Goal: Task Accomplishment & Management: Manage account settings

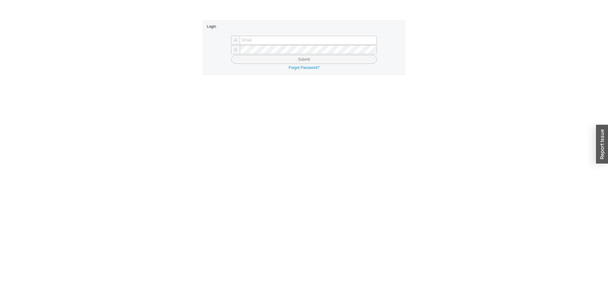
type input "[EMAIL_ADDRESS][DOMAIN_NAME]"
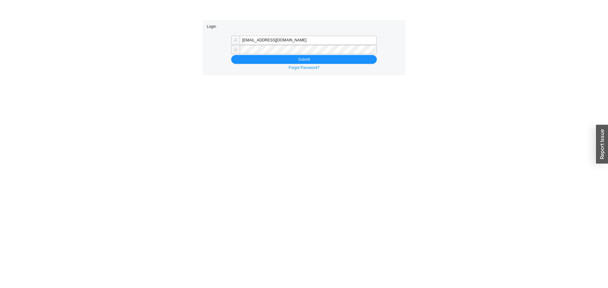
click at [253, 64] on div "[EMAIL_ADDRESS][DOMAIN_NAME] Submit Forgot Password?" at bounding box center [304, 53] width 202 height 42
drag, startPoint x: 356, startPoint y: 60, endPoint x: 491, endPoint y: 2, distance: 147.2
click at [358, 60] on button "Submit" at bounding box center [304, 59] width 146 height 9
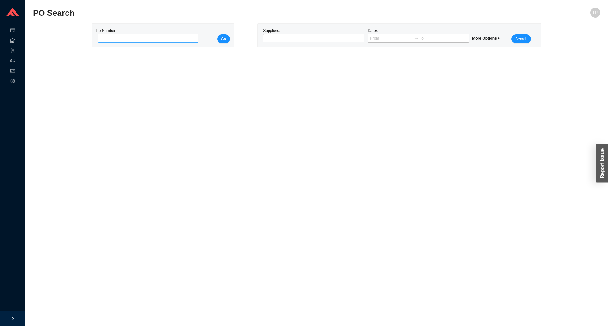
click at [127, 40] on input "tel" at bounding box center [148, 38] width 100 height 9
type input "989072"
click at [224, 37] on span "Go" at bounding box center [223, 39] width 5 height 6
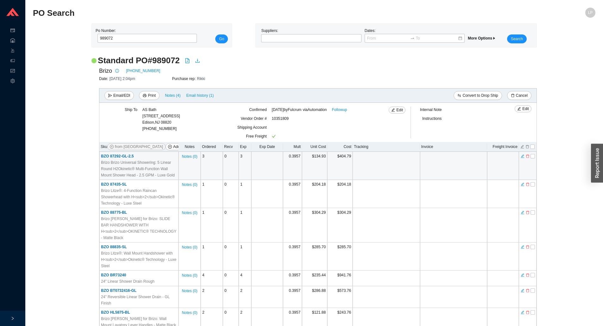
click at [488, 160] on td at bounding box center [503, 166] width 32 height 28
click at [408, 168] on td at bounding box center [386, 166] width 67 height 28
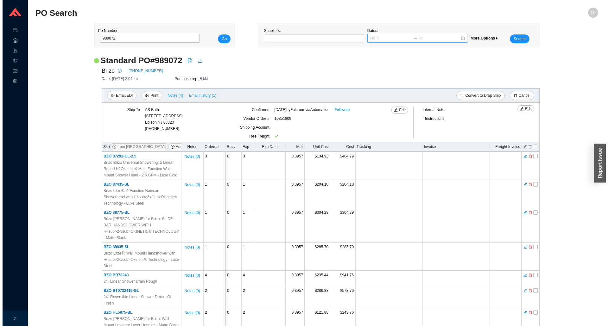
scroll to position [607, 0]
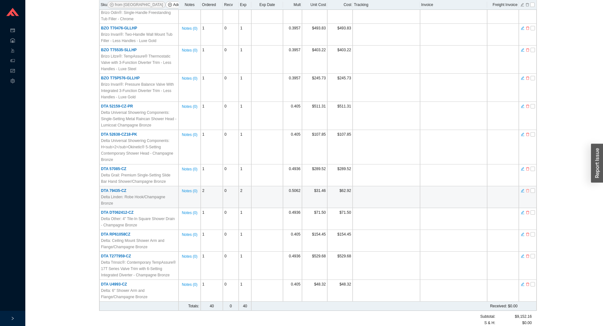
click at [529, 189] on icon "delete" at bounding box center [528, 191] width 4 height 4
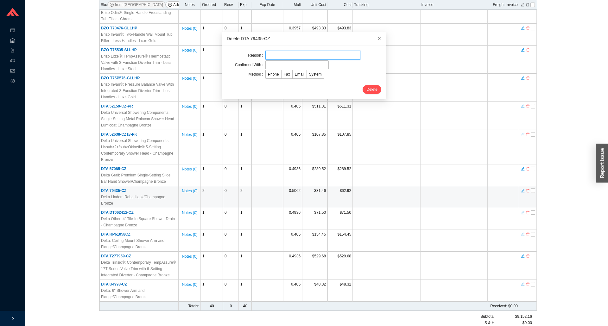
click at [308, 58] on input "text" at bounding box center [312, 55] width 95 height 9
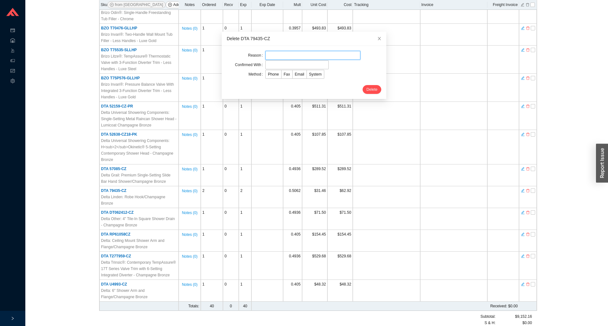
type input "discontinued"
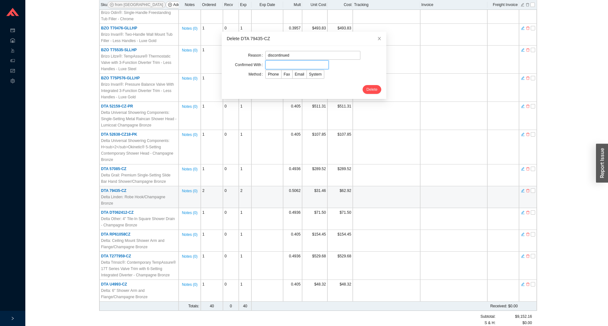
click at [282, 66] on input "text" at bounding box center [296, 64] width 63 height 9
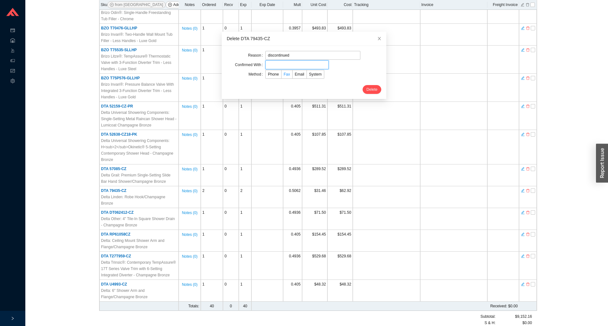
type input "corliss"
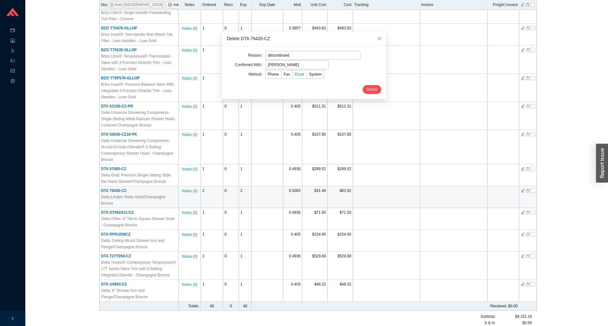
click at [295, 76] on span "Email" at bounding box center [299, 74] width 9 height 4
click at [293, 76] on input "Email" at bounding box center [293, 76] width 0 height 0
click at [366, 89] on span "Delete" at bounding box center [371, 89] width 11 height 6
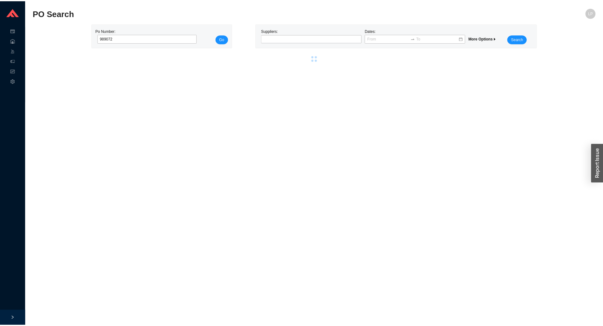
scroll to position [0, 0]
click at [186, 44] on div "Po Number: Go" at bounding box center [162, 35] width 141 height 23
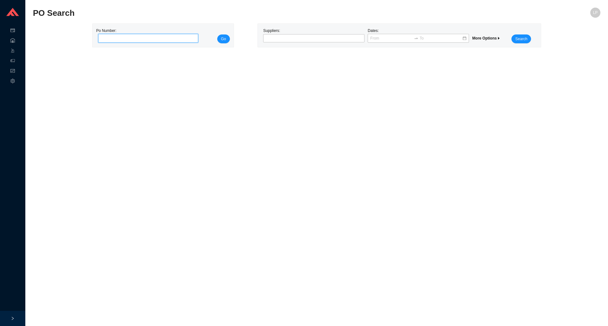
click at [192, 40] on input "tel" at bounding box center [148, 38] width 100 height 9
paste input "988999"
type input "988999"
click at [219, 37] on button "Go" at bounding box center [223, 39] width 13 height 9
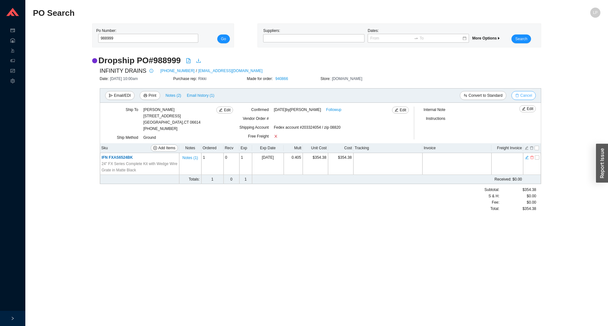
click at [526, 96] on span "Cancel" at bounding box center [526, 95] width 12 height 6
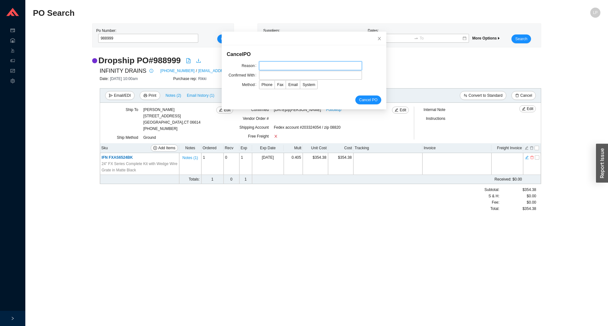
click at [287, 66] on input "text" at bounding box center [310, 65] width 103 height 9
type input "cancellation"
click at [271, 75] on input "text" at bounding box center [310, 75] width 103 height 9
type input "confirmation"
click at [288, 87] on span "Email" at bounding box center [292, 85] width 9 height 4
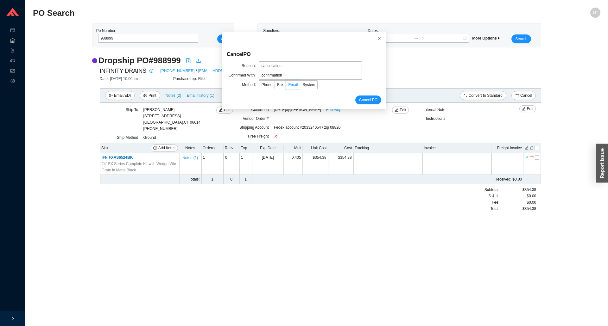
click at [286, 86] on input "Email" at bounding box center [286, 86] width 0 height 0
click at [366, 103] on span "Cancel PO" at bounding box center [368, 100] width 18 height 6
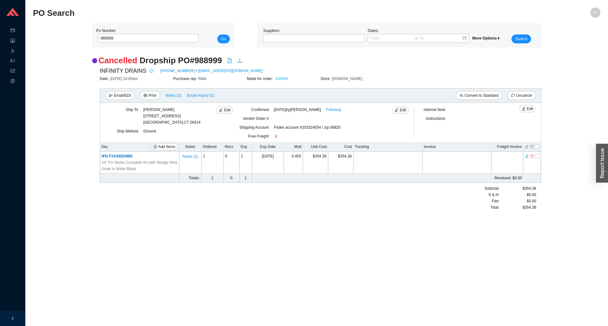
click at [282, 78] on link "940866" at bounding box center [281, 79] width 13 height 4
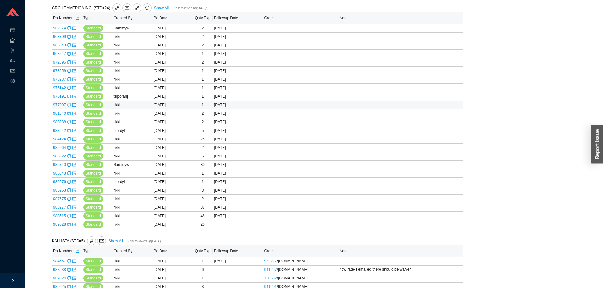
scroll to position [507, 0]
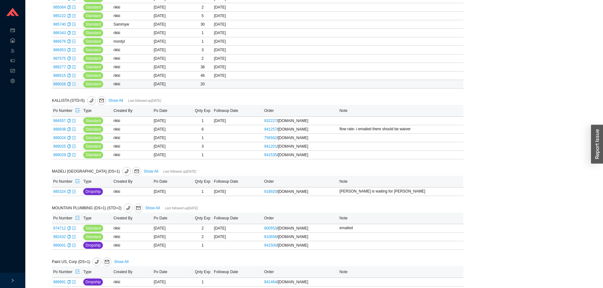
click at [74, 86] on icon "export" at bounding box center [74, 84] width 4 height 4
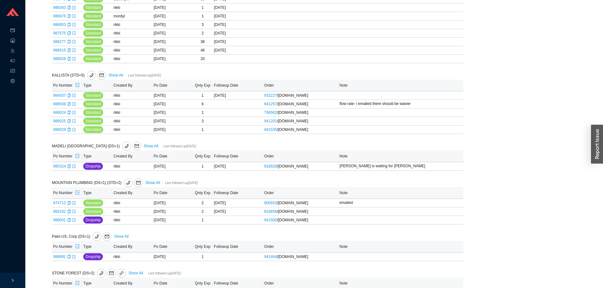
scroll to position [597, 0]
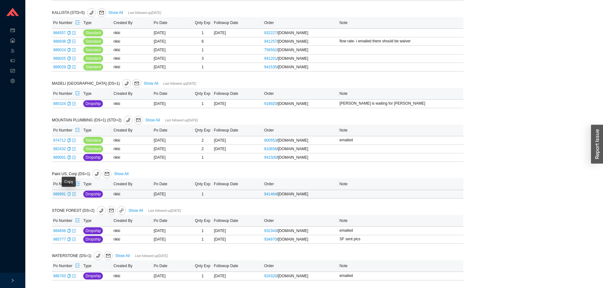
click at [67, 194] on icon "copy" at bounding box center [68, 194] width 3 height 4
click at [72, 193] on icon "export" at bounding box center [74, 194] width 4 height 4
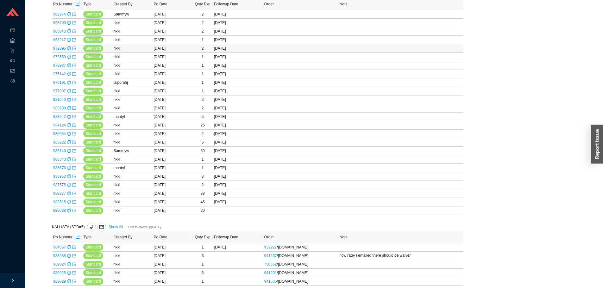
scroll to position [412, 0]
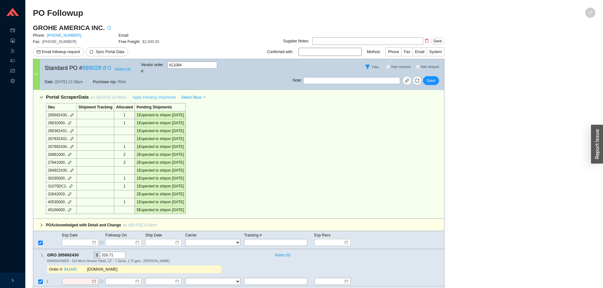
click at [153, 94] on span "Apply Pending Shipments" at bounding box center [153, 97] width 43 height 6
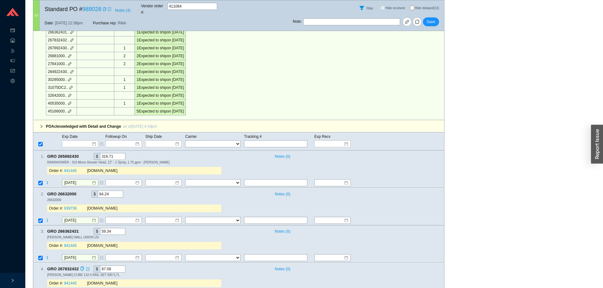
scroll to position [253, 0]
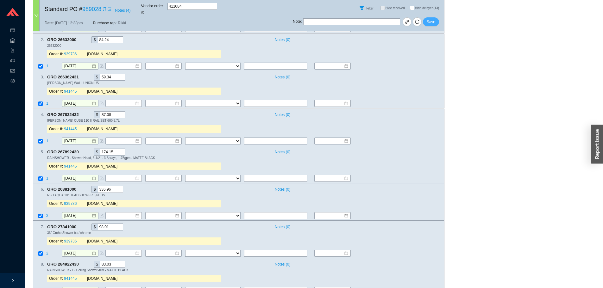
click at [429, 17] on button "Save" at bounding box center [431, 21] width 16 height 9
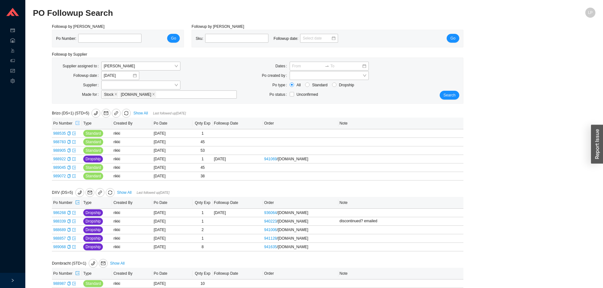
click at [78, 123] on icon "export" at bounding box center [77, 123] width 4 height 4
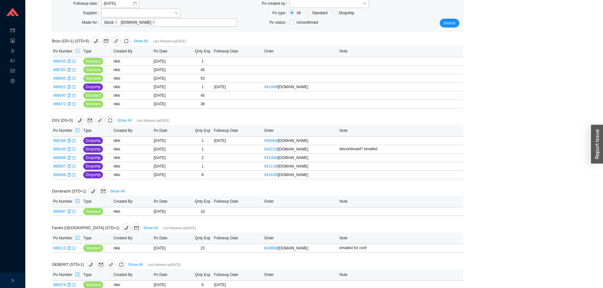
scroll to position [127, 0]
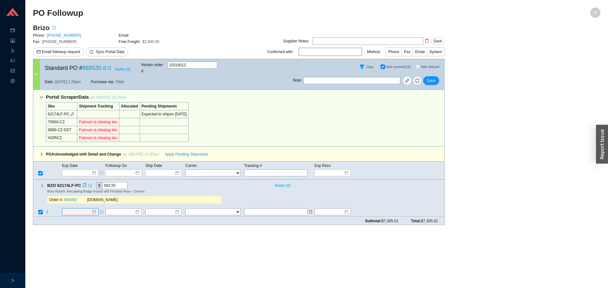
click at [79, 209] on input at bounding box center [77, 212] width 27 height 6
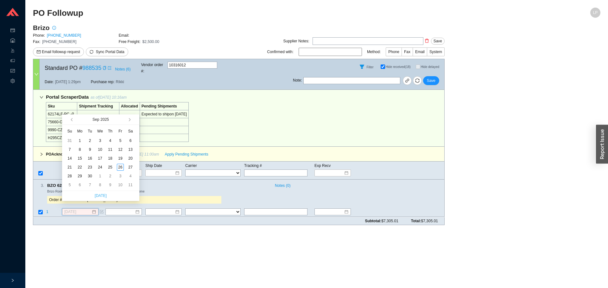
type input "[DATE]"
type input "9/6/2025"
click at [130, 118] on button "button" at bounding box center [129, 120] width 6 height 10
click at [121, 159] on div "17" at bounding box center [120, 158] width 7 height 7
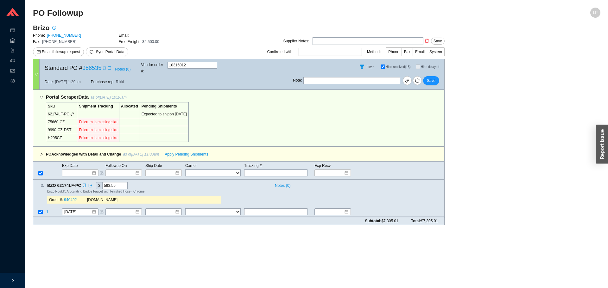
click at [70, 197] on div "Order #: 940492" at bounding box center [68, 200] width 38 height 6
click at [71, 198] on link "940492" at bounding box center [70, 200] width 13 height 4
drag, startPoint x: 81, startPoint y: 212, endPoint x: 79, endPoint y: 210, distance: 3.4
click at [80, 217] on div "Subtotal: $7,305.01 Total: $7,305.01" at bounding box center [239, 221] width 412 height 8
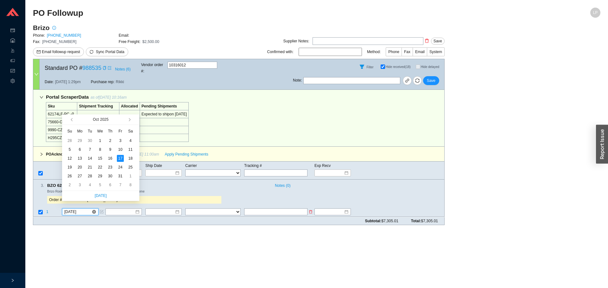
click at [78, 209] on input "10/17/2025" at bounding box center [77, 212] width 27 height 6
type input "10/13/2025"
click at [79, 158] on div "13" at bounding box center [79, 158] width 7 height 7
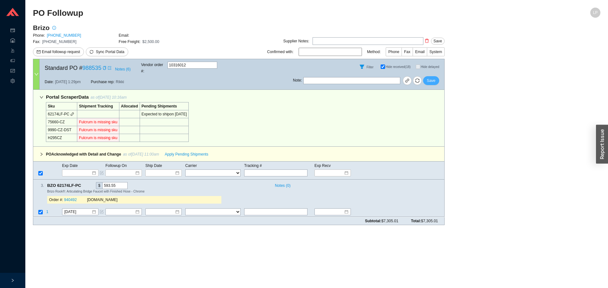
click at [432, 79] on button "Save" at bounding box center [431, 80] width 16 height 9
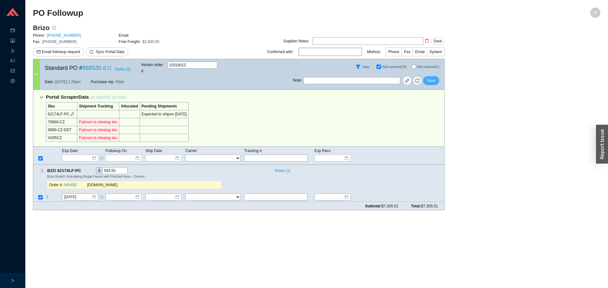
drag, startPoint x: 431, startPoint y: 78, endPoint x: 412, endPoint y: 47, distance: 35.9
click at [431, 78] on span "Save" at bounding box center [431, 81] width 9 height 6
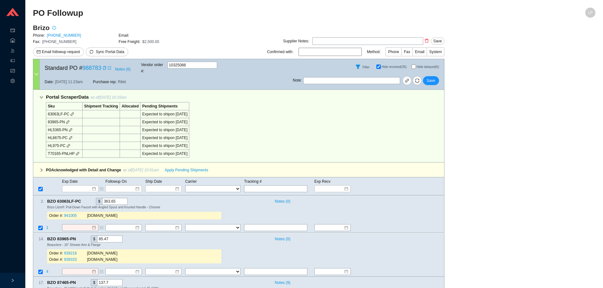
select select "40"
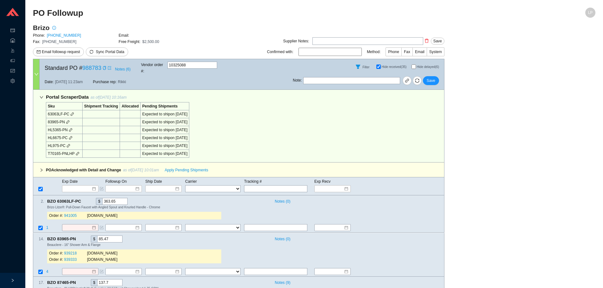
select select "40"
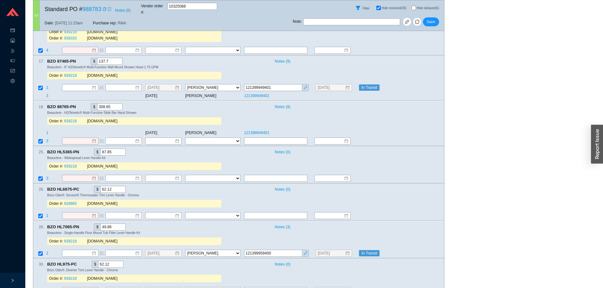
drag, startPoint x: 412, startPoint y: 4, endPoint x: 402, endPoint y: 13, distance: 13.7
click at [412, 6] on input "Hide delayed (6)" at bounding box center [414, 8] width 4 height 4
checkbox input "true"
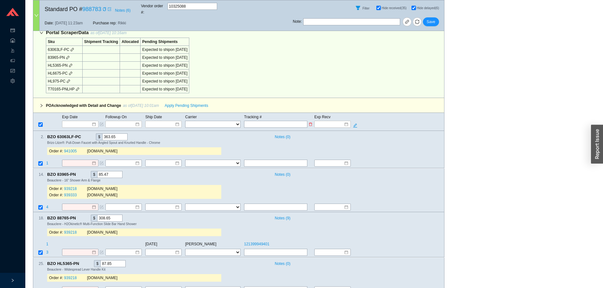
scroll to position [63, 0]
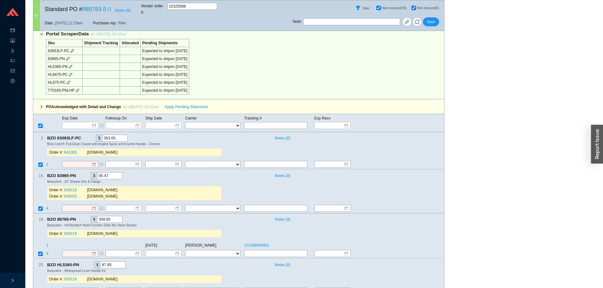
click at [74, 124] on div "Exp Date Followup On Ship Date Carrier Tracking # Exp Recv FedEx UPS ----------…" at bounding box center [239, 123] width 412 height 18
click at [78, 123] on input at bounding box center [78, 126] width 27 height 6
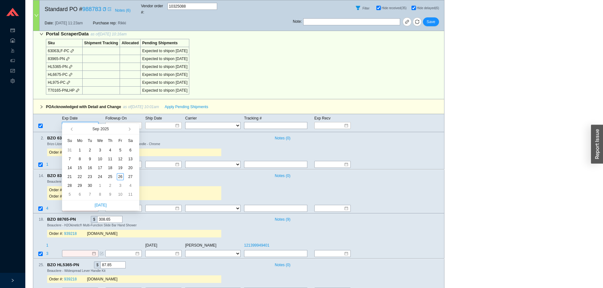
type input "9/6/2025"
click at [128, 128] on button "button" at bounding box center [129, 129] width 6 height 10
type input "10/15/2025"
click at [97, 170] on div "15" at bounding box center [100, 168] width 7 height 7
type input "10/15/2025"
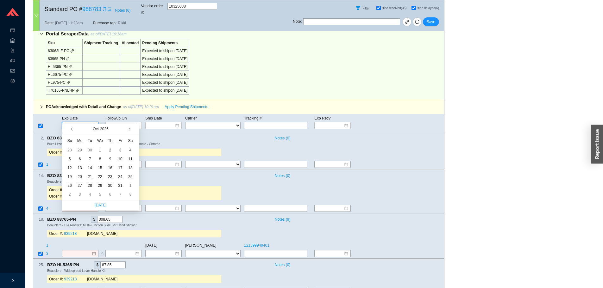
type input "10/15/2025"
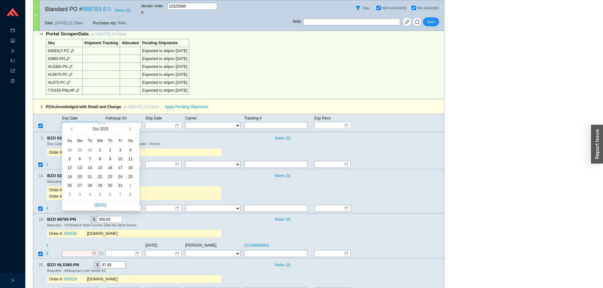
type input "10/15/2025"
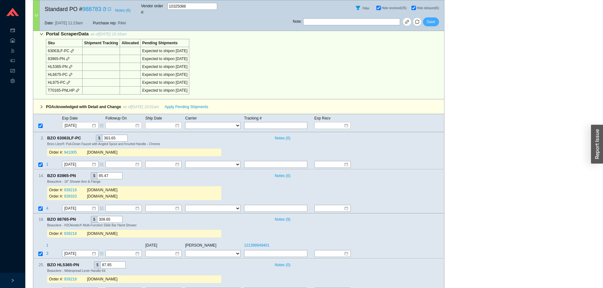
drag, startPoint x: 432, startPoint y: 17, endPoint x: 107, endPoint y: 85, distance: 332.8
click at [128, 76] on form "Standard PO # 988783 Notes ( 6 ) Vendor order # : 10325088 Filter Hide received…" at bounding box center [239, 229] width 412 height 467
click at [90, 123] on input "10/15/2025" at bounding box center [78, 126] width 27 height 6
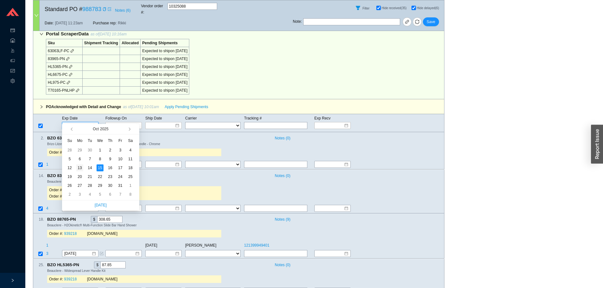
type input "10/13/2025"
drag, startPoint x: 79, startPoint y: 170, endPoint x: 178, endPoint y: 165, distance: 99.2
click at [80, 170] on div "13" at bounding box center [79, 168] width 7 height 7
type input "10/13/2025"
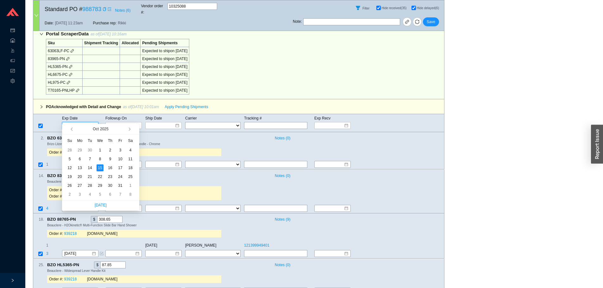
type input "10/13/2025"
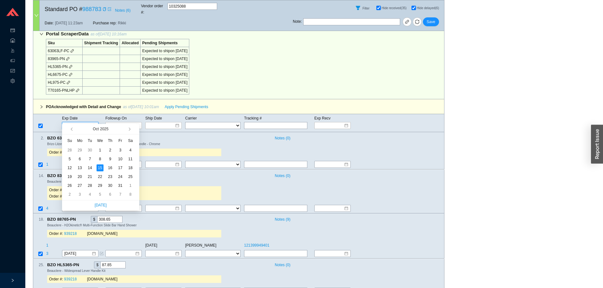
type input "10/13/2025"
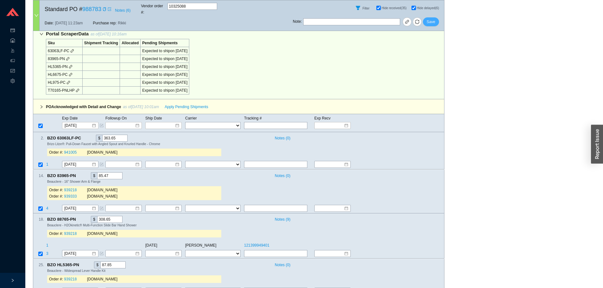
drag, startPoint x: 432, startPoint y: 17, endPoint x: 397, endPoint y: 3, distance: 37.0
click at [431, 19] on span "Save" at bounding box center [431, 22] width 9 height 6
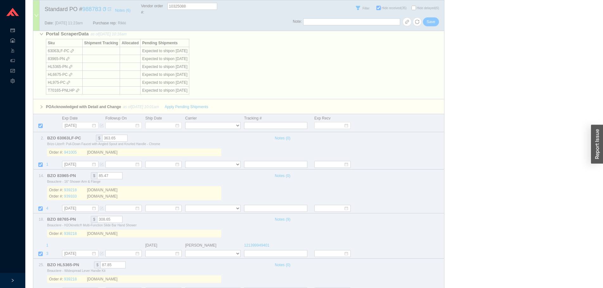
checkbox input "false"
select select "40"
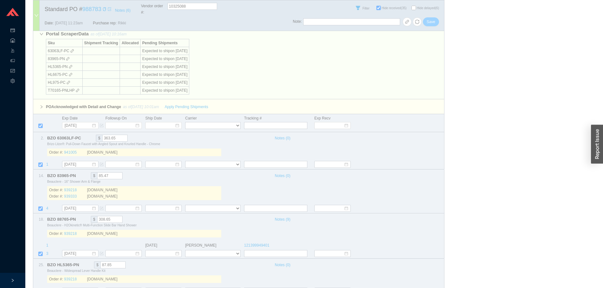
select select "40"
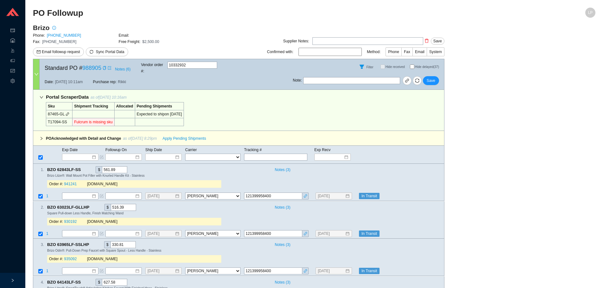
select select "40"
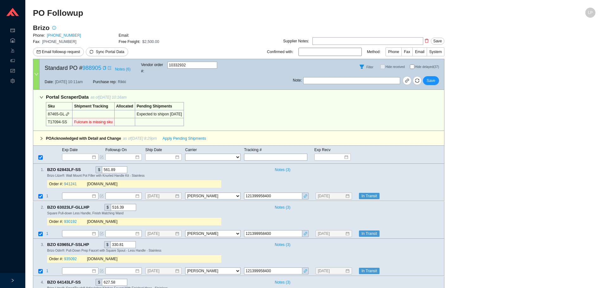
select select "40"
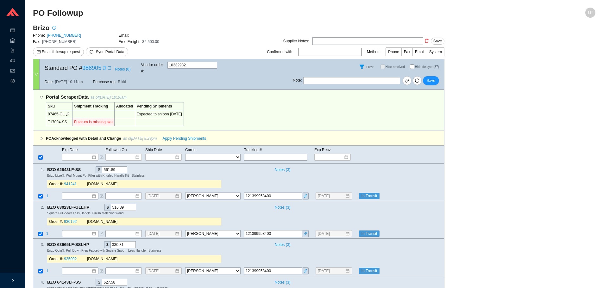
select select "40"
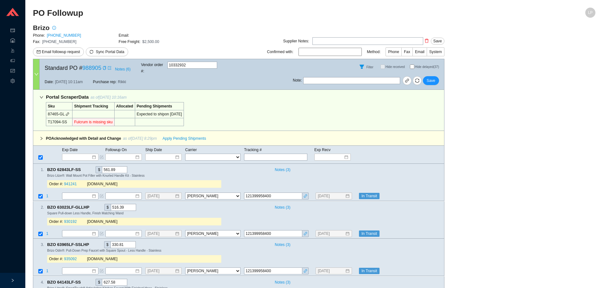
select select "40"
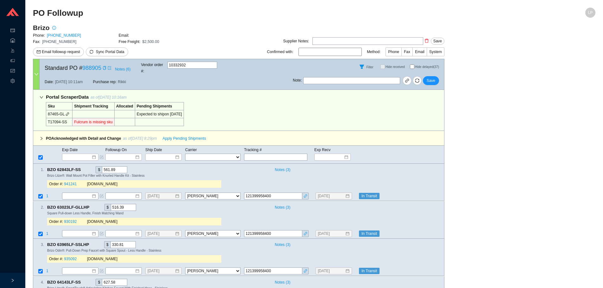
select select "40"
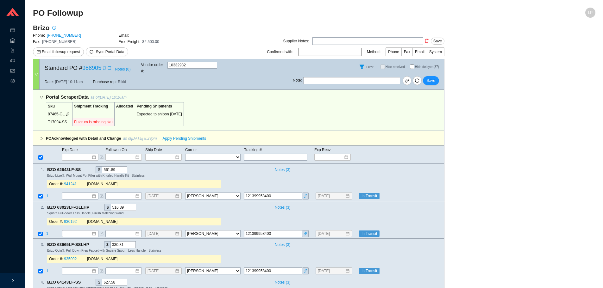
select select "40"
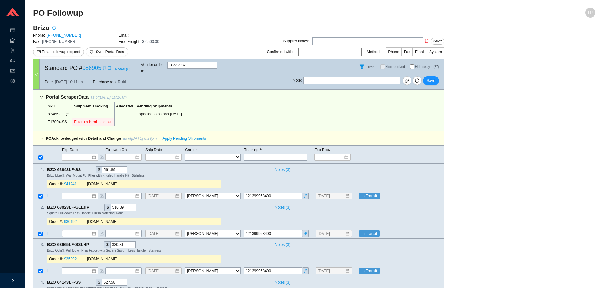
select select "40"
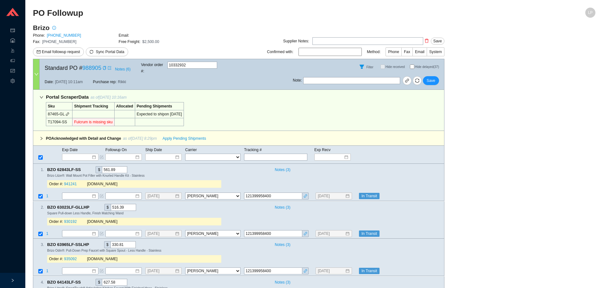
select select "40"
click at [410, 63] on div "Filter Hide received Hide delayed (37)" at bounding box center [368, 66] width 151 height 15
click at [411, 66] on input "Hide delayed (37)" at bounding box center [412, 67] width 4 height 4
checkbox input "true"
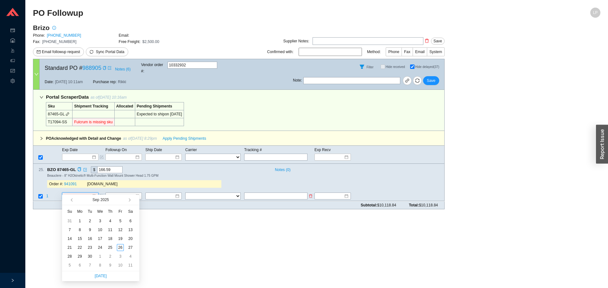
drag, startPoint x: 73, startPoint y: 192, endPoint x: 95, endPoint y: 201, distance: 23.7
click at [74, 193] on input at bounding box center [77, 196] width 27 height 6
click at [129, 201] on span "button" at bounding box center [128, 200] width 3 height 3
type input "10/13/2025"
drag, startPoint x: 82, startPoint y: 238, endPoint x: 89, endPoint y: 229, distance: 11.1
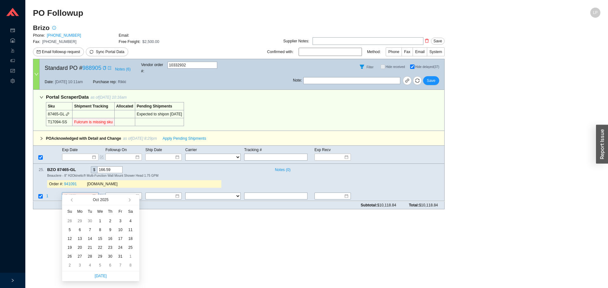
click at [82, 238] on div "13" at bounding box center [79, 239] width 7 height 7
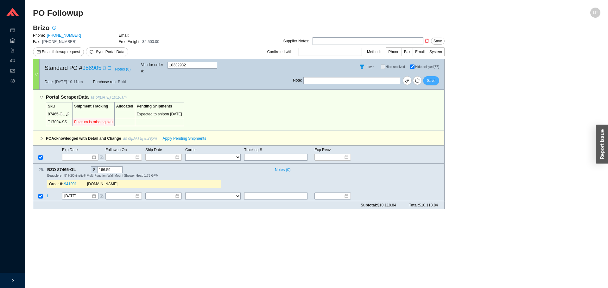
click at [428, 78] on span "Save" at bounding box center [431, 81] width 9 height 6
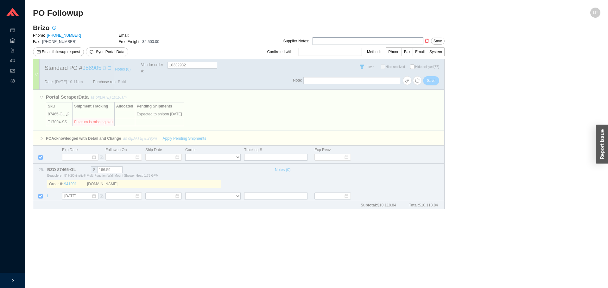
checkbox input "false"
select select "40"
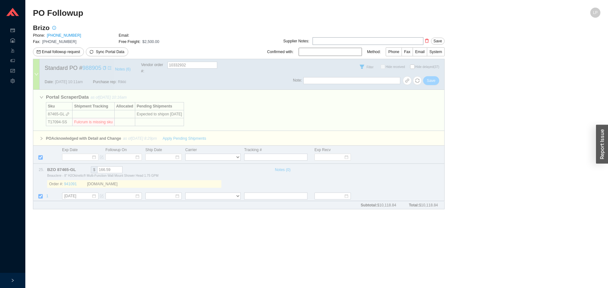
select select "40"
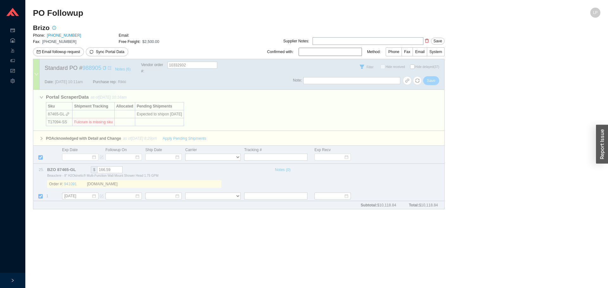
select select "40"
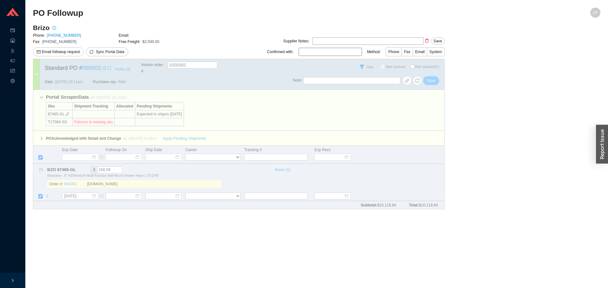
select select "40"
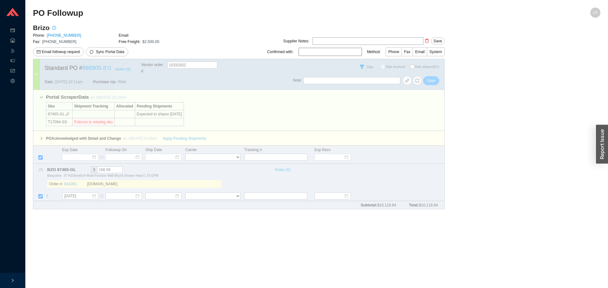
select select "40"
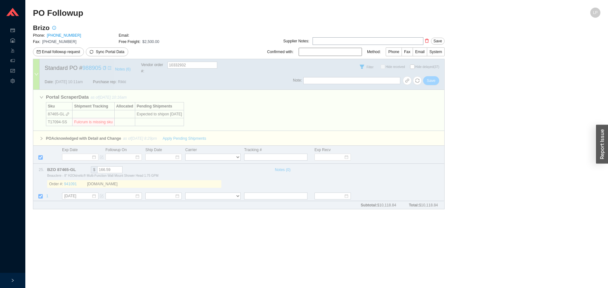
select select "40"
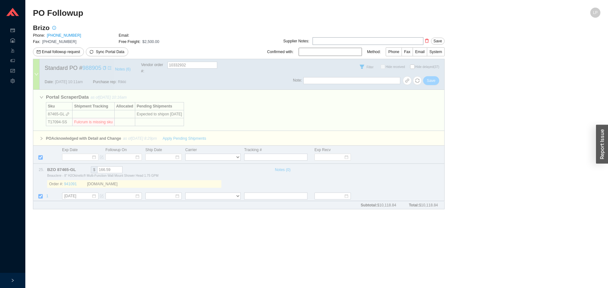
select select "40"
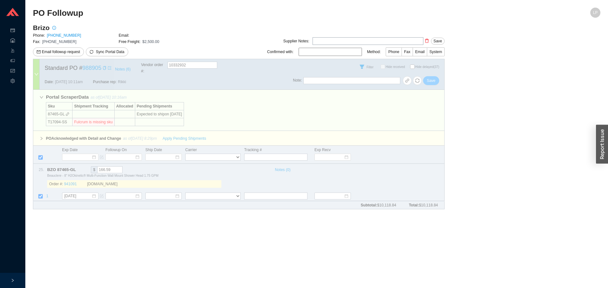
select select "40"
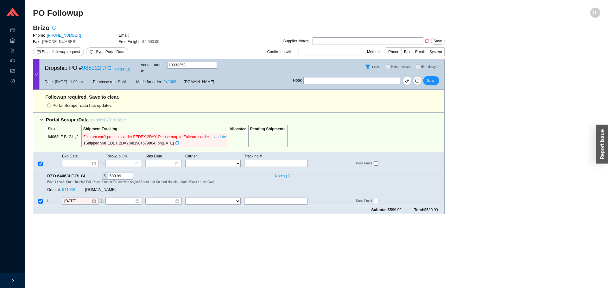
click at [135, 140] on div "1 Shipped via FEDEX 2DAY ( 481904579804 ) on [DATE]" at bounding box center [154, 143] width 143 height 6
copy div "481904579804"
click at [251, 198] on input "text" at bounding box center [275, 201] width 63 height 7
paste input "481904579804"
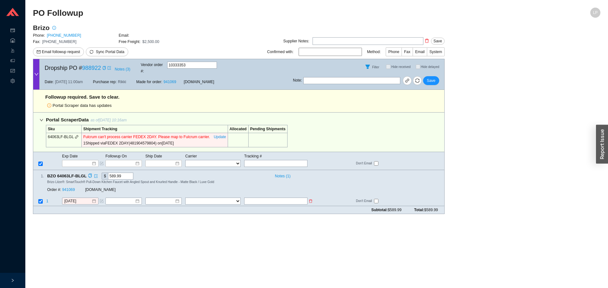
type input "[DATE]"
type input "481904579804"
click at [222, 198] on select "FedEx UPS ---------------- 2 Day Transportation INC A&B Freight A. [PERSON_NAME…" at bounding box center [212, 201] width 55 height 7
select select "1"
click at [259, 198] on input "481904579804" at bounding box center [275, 201] width 63 height 7
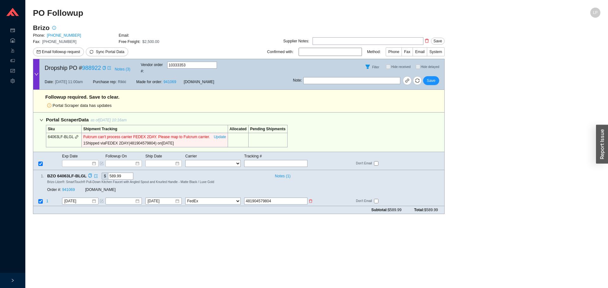
click at [259, 198] on input "481904579804" at bounding box center [275, 201] width 63 height 7
click at [376, 198] on td "Don't Email" at bounding box center [400, 202] width 89 height 9
click at [375, 199] on input "checkbox" at bounding box center [376, 201] width 4 height 4
checkbox input "true"
click at [432, 78] on span "Save" at bounding box center [431, 81] width 9 height 6
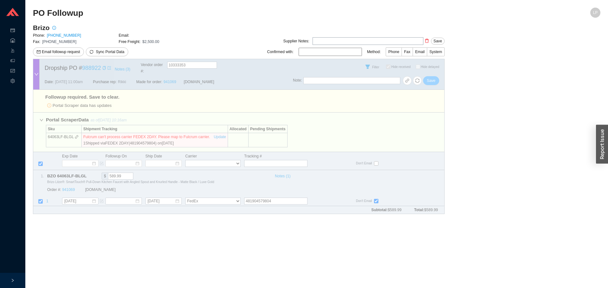
checkbox input "true"
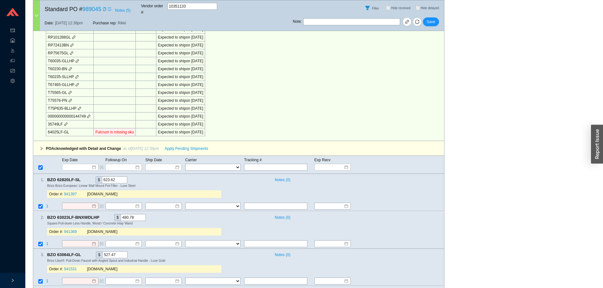
scroll to position [475, 0]
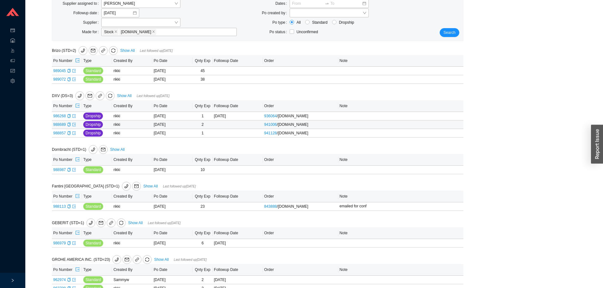
scroll to position [63, 0]
click at [78, 106] on icon "export" at bounding box center [77, 105] width 4 height 4
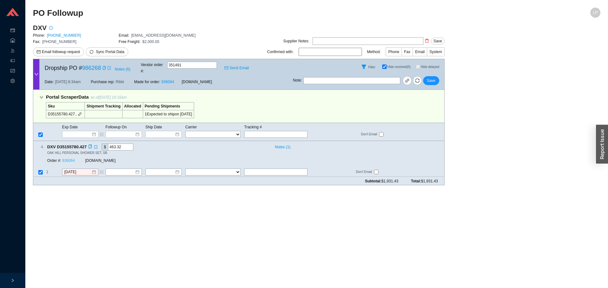
click at [71, 159] on link "936064" at bounding box center [68, 161] width 13 height 4
drag, startPoint x: 68, startPoint y: 163, endPoint x: 74, endPoint y: 165, distance: 6.6
click at [69, 169] on input "[DATE]" at bounding box center [77, 172] width 27 height 6
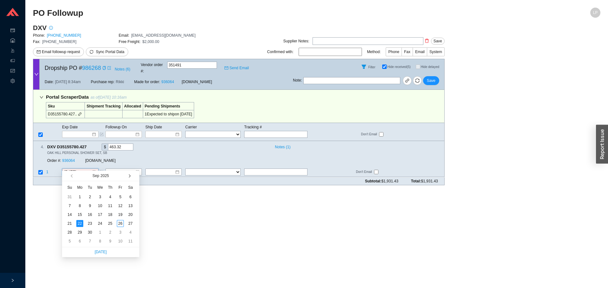
click at [129, 177] on span "button" at bounding box center [128, 175] width 3 height 3
click at [91, 205] on div "7" at bounding box center [89, 206] width 7 height 7
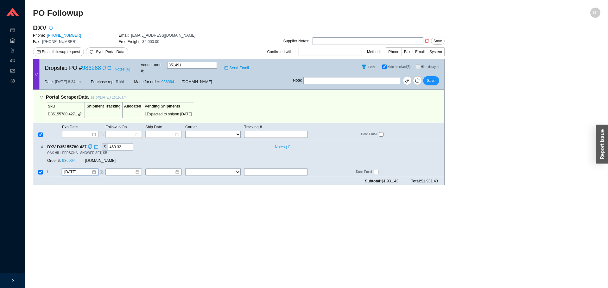
click at [79, 160] on div "Order #: 936064 [DOMAIN_NAME]" at bounding box center [134, 160] width 174 height 11
click at [79, 169] on input "[DATE]" at bounding box center [77, 172] width 27 height 6
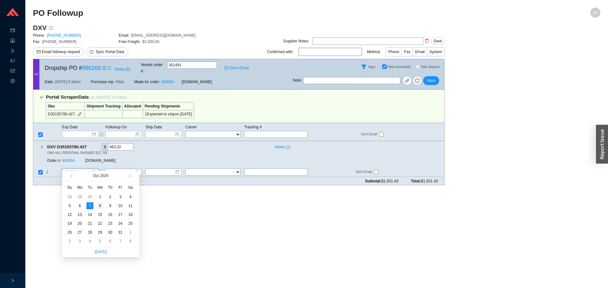
type input "[DATE]"
click at [99, 206] on div "8" at bounding box center [100, 206] width 7 height 7
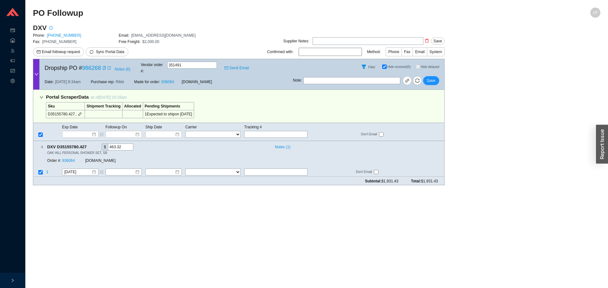
click at [438, 80] on div "Note : Save" at bounding box center [368, 81] width 151 height 15
click at [436, 78] on button "Save" at bounding box center [431, 80] width 16 height 9
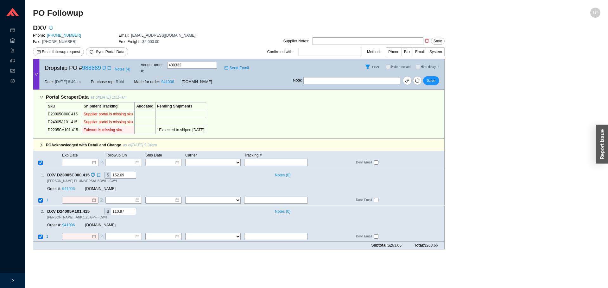
click at [71, 187] on link "941006" at bounding box center [68, 189] width 13 height 4
click at [103, 66] on icon "copy" at bounding box center [104, 68] width 3 height 4
click at [104, 66] on icon "copy" at bounding box center [104, 68] width 3 height 4
click at [337, 74] on div "Note : Save" at bounding box center [368, 81] width 151 height 15
click at [335, 77] on input "text" at bounding box center [351, 80] width 97 height 7
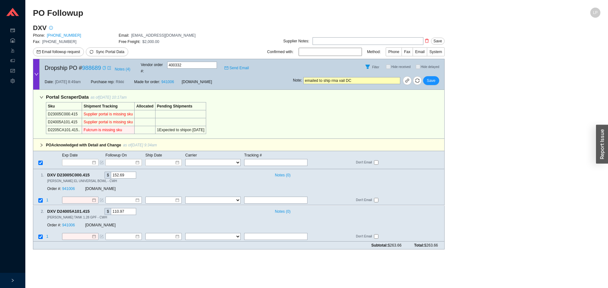
click at [336, 77] on input "emailed to ship rma vail DC" at bounding box center [351, 80] width 97 height 7
click at [334, 77] on input "emailed to ship rma vail DC" at bounding box center [351, 80] width 97 height 7
type input "emailed to ship from avail DC"
click at [77, 153] on span "Exp Date" at bounding box center [70, 155] width 16 height 4
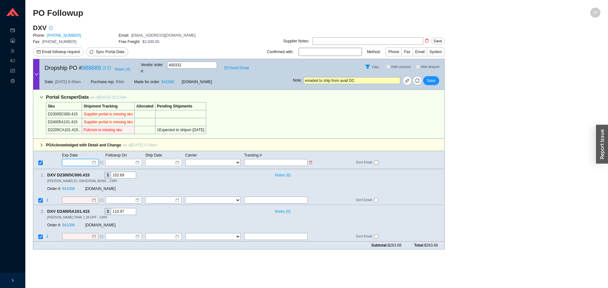
click at [85, 160] on input at bounding box center [78, 163] width 27 height 6
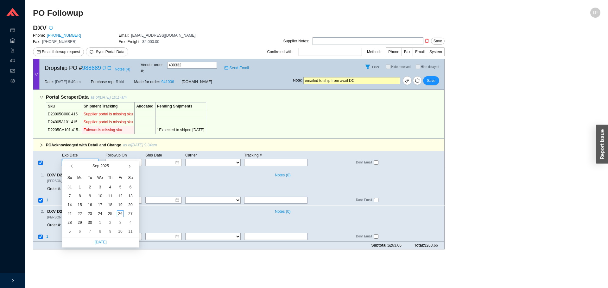
click at [126, 164] on button "button" at bounding box center [129, 166] width 6 height 10
click at [126, 165] on button "button" at bounding box center [129, 166] width 6 height 10
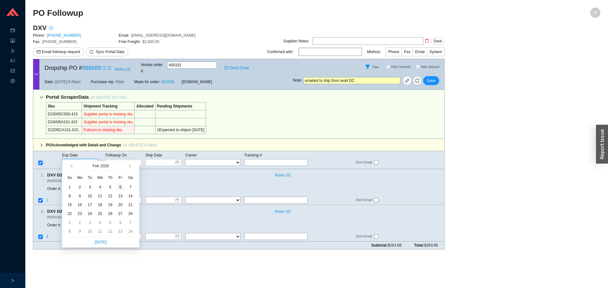
type input "[DATE]"
click at [121, 186] on div "6" at bounding box center [120, 187] width 7 height 7
type input "[DATE]"
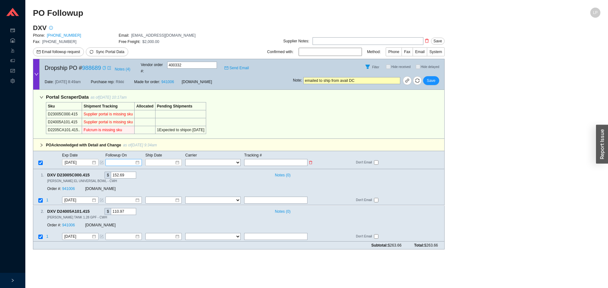
click at [123, 160] on div at bounding box center [123, 162] width 36 height 7
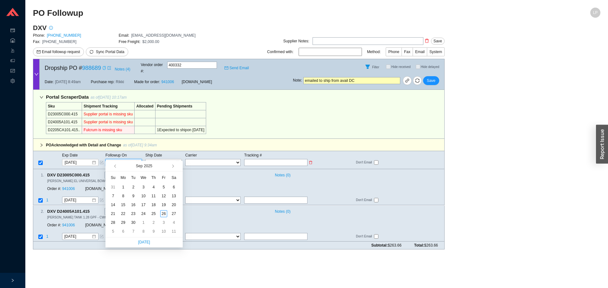
click at [125, 160] on input at bounding box center [121, 163] width 27 height 6
type input "[DATE]"
click at [125, 222] on div "29" at bounding box center [123, 222] width 7 height 7
type input "[DATE]"
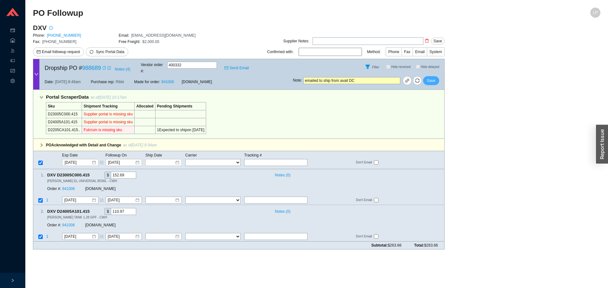
drag, startPoint x: 424, startPoint y: 80, endPoint x: 432, endPoint y: 74, distance: 10.1
click at [426, 79] on div "Note : emailed to ship from avail DC Save" at bounding box center [368, 81] width 151 height 15
click at [432, 78] on span "Save" at bounding box center [431, 81] width 9 height 6
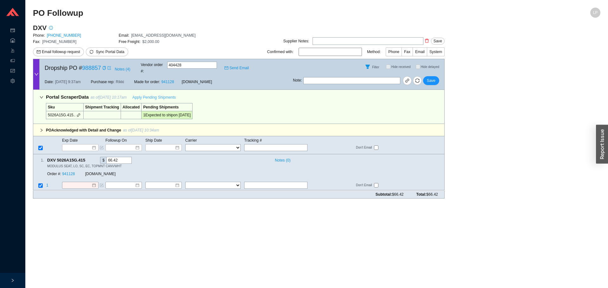
click at [149, 94] on span "Apply Pending Shipments" at bounding box center [153, 97] width 43 height 6
click at [71, 172] on link "941128" at bounding box center [68, 174] width 13 height 4
click at [429, 78] on span "Save" at bounding box center [431, 81] width 9 height 6
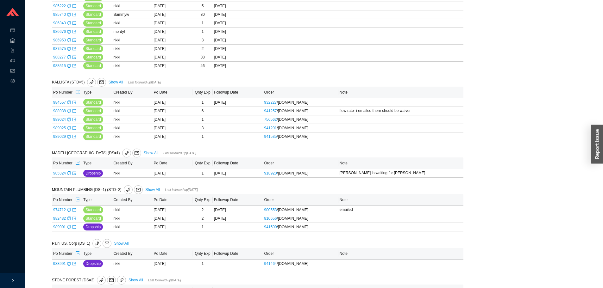
scroll to position [446, 0]
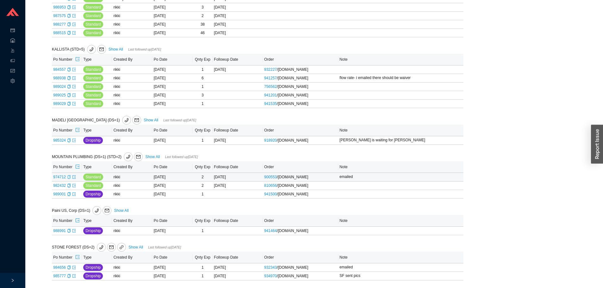
click at [67, 176] on icon "copy" at bounding box center [69, 177] width 4 height 4
click at [74, 194] on icon "export" at bounding box center [73, 193] width 3 height 3
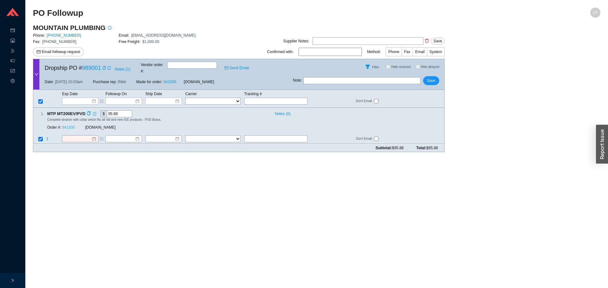
click at [69, 126] on link "941500" at bounding box center [68, 128] width 13 height 4
click at [86, 136] on input at bounding box center [77, 139] width 27 height 6
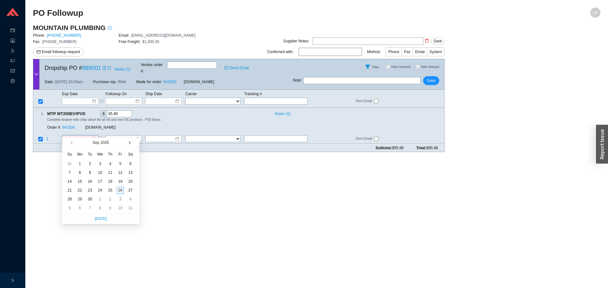
click at [126, 142] on button "button" at bounding box center [129, 143] width 6 height 10
type input "[DATE]"
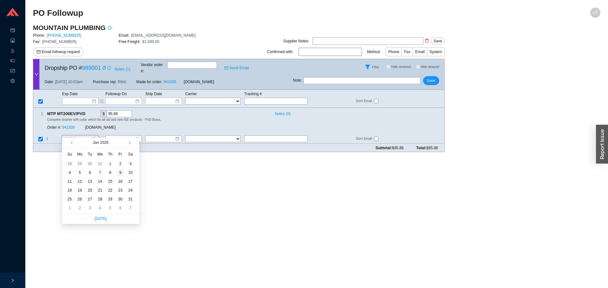
click at [119, 172] on div "9" at bounding box center [120, 172] width 7 height 7
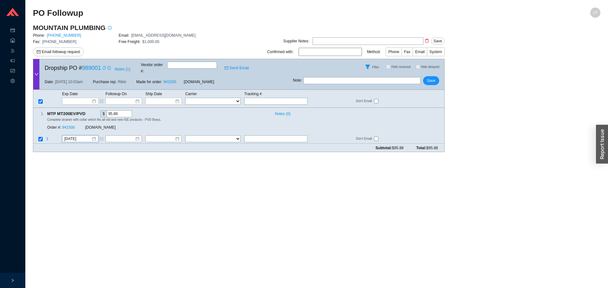
click at [103, 66] on icon "copy" at bounding box center [104, 68] width 4 height 4
click at [438, 76] on button "Save" at bounding box center [431, 80] width 16 height 9
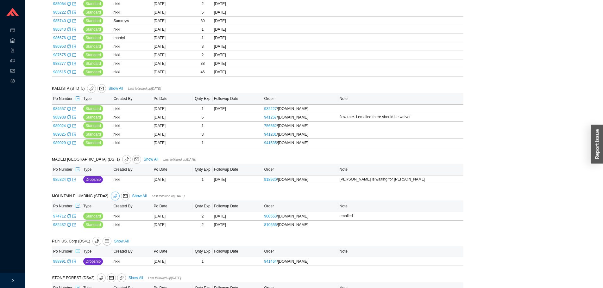
scroll to position [438, 0]
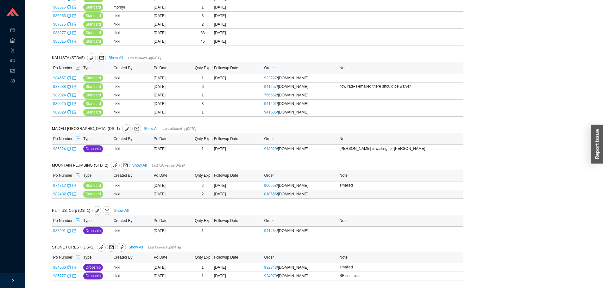
click at [74, 194] on icon "export" at bounding box center [74, 194] width 4 height 4
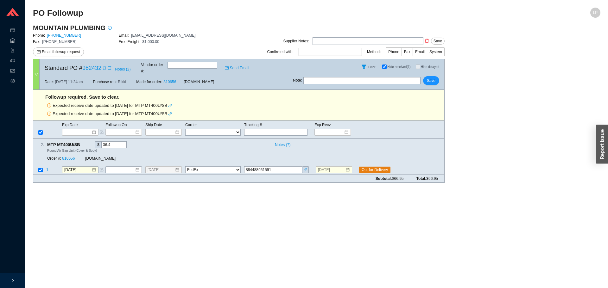
select select "1"
click at [306, 168] on icon "link" at bounding box center [305, 169] width 3 height 3
click at [436, 77] on button "Save" at bounding box center [431, 80] width 16 height 9
select select "1"
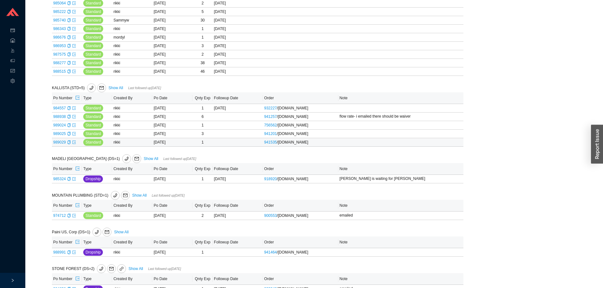
scroll to position [429, 0]
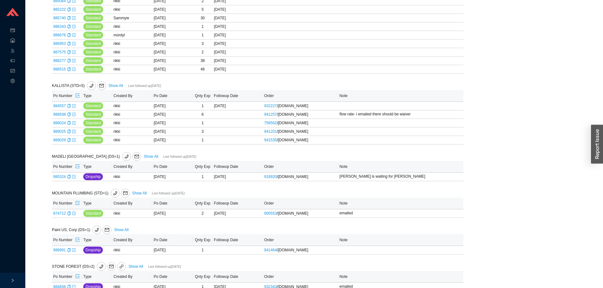
scroll to position [392, 0]
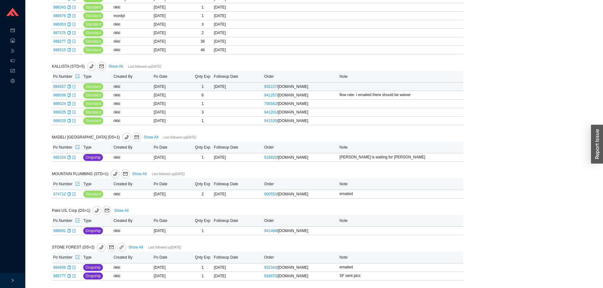
click at [72, 86] on icon "export" at bounding box center [73, 86] width 3 height 3
click at [73, 94] on icon "export" at bounding box center [73, 94] width 3 height 3
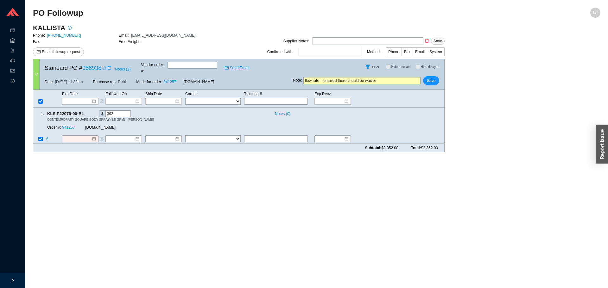
click at [114, 162] on main "PO Followup LP KALLISTA Phone: [PHONE_NUMBER] Email: [EMAIL_ADDRESS][DOMAIN_NAM…" at bounding box center [316, 148] width 567 height 281
click at [242, 209] on main "PO Followup LP KALLISTA Phone: [PHONE_NUMBER] Email: [EMAIL_ADDRESS][DOMAIN_NAM…" at bounding box center [316, 148] width 567 height 281
click at [76, 136] on input at bounding box center [77, 139] width 27 height 6
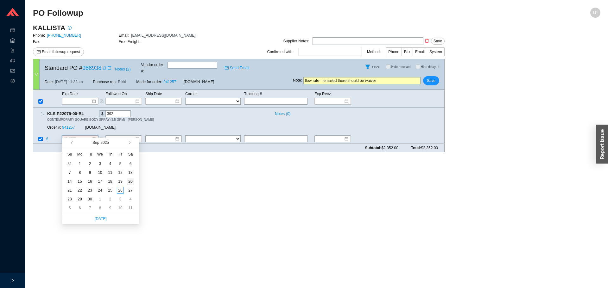
type input "[DATE]"
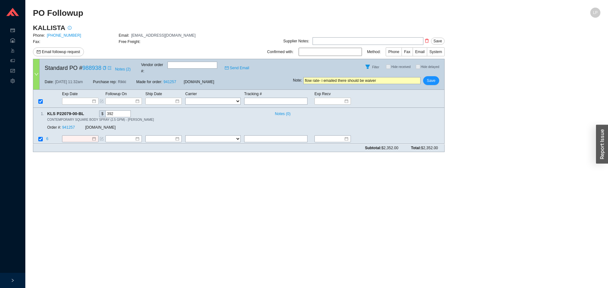
drag, startPoint x: 390, startPoint y: 78, endPoint x: 301, endPoint y: 79, distance: 88.6
click at [301, 79] on span "Note : flow rate- i emailed there should be waiver" at bounding box center [357, 80] width 128 height 7
drag, startPoint x: 344, startPoint y: 76, endPoint x: 331, endPoint y: 78, distance: 13.1
click at [331, 78] on input "laura will enter and email" at bounding box center [361, 80] width 117 height 7
type input "laura will enter"
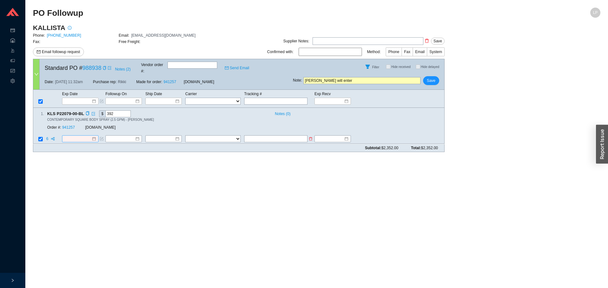
click at [87, 136] on input at bounding box center [77, 139] width 27 height 6
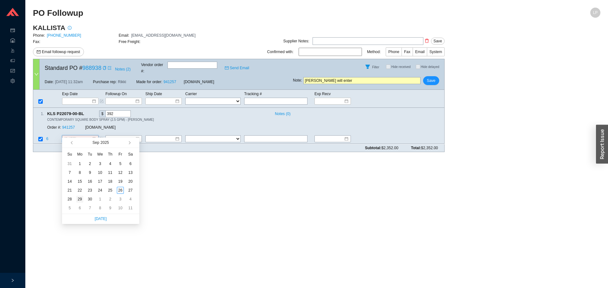
type input "9/29/2025"
click at [79, 199] on div "29" at bounding box center [79, 199] width 7 height 7
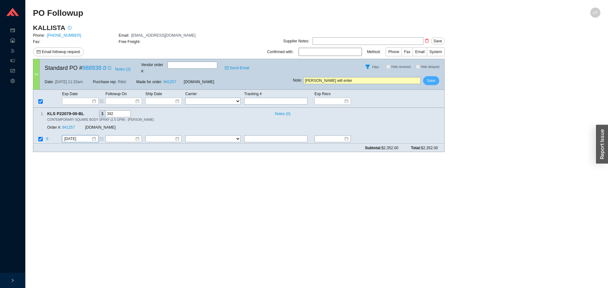
click at [433, 78] on span "Save" at bounding box center [431, 81] width 9 height 6
click at [432, 78] on span "Save" at bounding box center [431, 81] width 9 height 6
click at [455, 59] on span "Yes" at bounding box center [454, 58] width 6 height 6
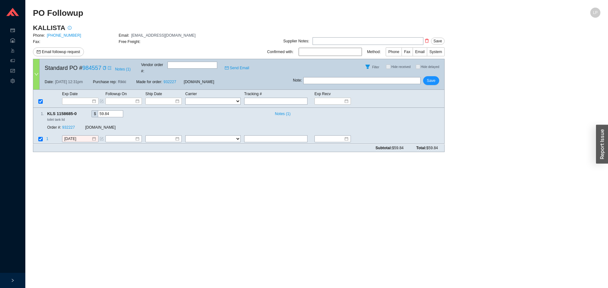
click at [338, 77] on input "text" at bounding box center [361, 80] width 117 height 7
type input "l"
type input "L"
click at [314, 79] on input "laurawill check and email" at bounding box center [361, 80] width 117 height 7
type input "[PERSON_NAME] will check and email"
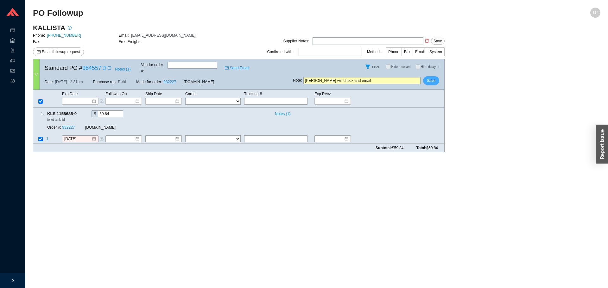
click at [431, 78] on span "Save" at bounding box center [431, 81] width 9 height 6
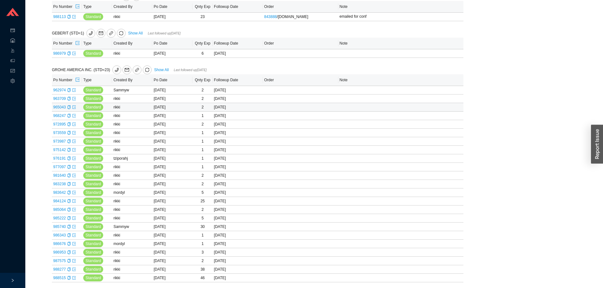
scroll to position [99, 0]
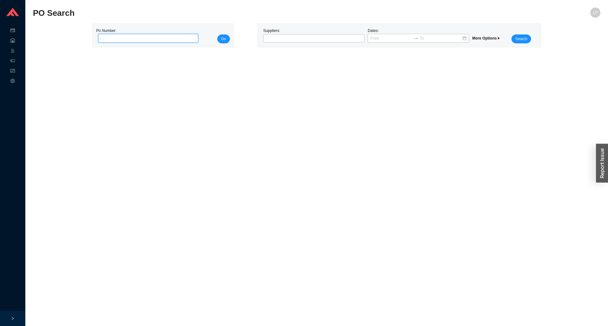
paste input "988944"
type input "988944"
click at [214, 38] on div "Po Number: 988944 Go" at bounding box center [163, 36] width 134 height 16
click at [219, 38] on button "Go" at bounding box center [223, 39] width 13 height 9
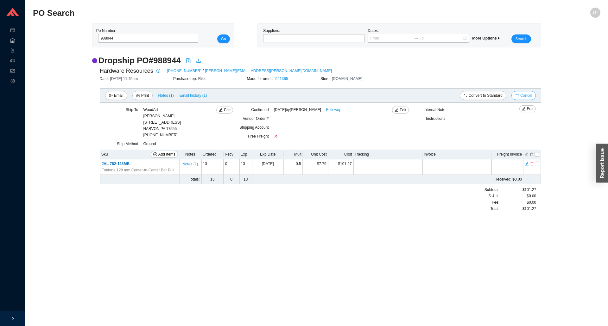
click at [528, 96] on span "Cancel" at bounding box center [526, 95] width 12 height 6
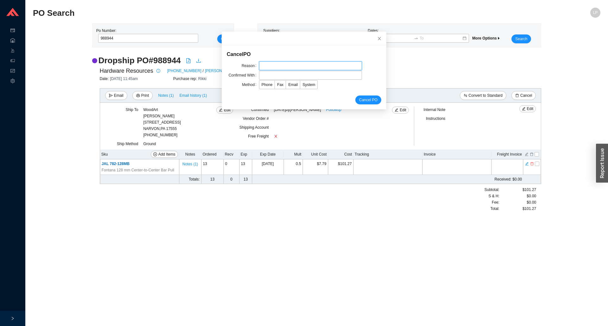
click at [299, 66] on input "text" at bounding box center [310, 65] width 103 height 9
type input "lead time"
click at [292, 72] on input "text" at bounding box center [310, 75] width 103 height 9
type input "[PERSON_NAME]"
click at [288, 85] on span "Email" at bounding box center [292, 85] width 9 height 4
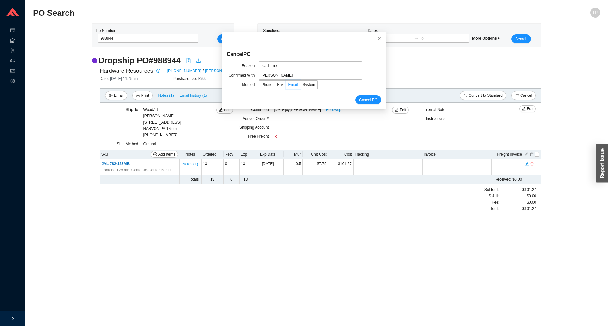
click at [286, 86] on input "Email" at bounding box center [286, 86] width 0 height 0
click at [359, 99] on span "Cancel PO" at bounding box center [368, 100] width 18 height 6
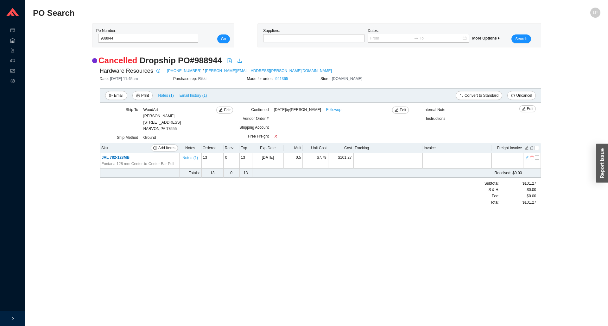
click at [281, 75] on div "Hardware Resources [PHONE_NUMBER] / [PERSON_NAME][EMAIL_ADDRESS][PERSON_NAME][D…" at bounding box center [321, 70] width 442 height 9
click at [281, 79] on link "941365" at bounding box center [281, 79] width 13 height 4
click at [285, 80] on link "941365" at bounding box center [281, 79] width 13 height 4
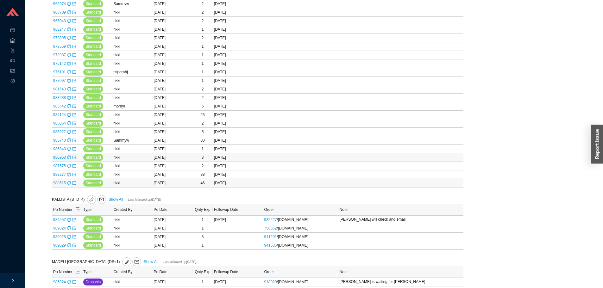
scroll to position [375, 0]
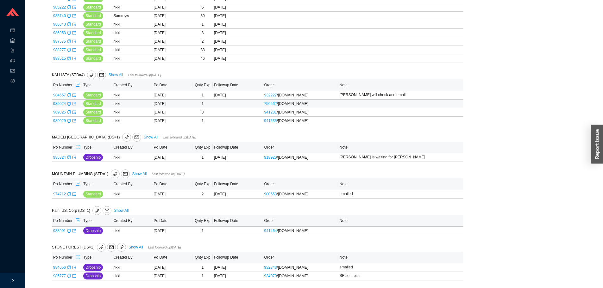
click at [73, 102] on icon "export" at bounding box center [74, 104] width 4 height 4
click at [74, 112] on icon "export" at bounding box center [74, 112] width 4 height 4
click at [73, 119] on icon "export" at bounding box center [74, 121] width 4 height 4
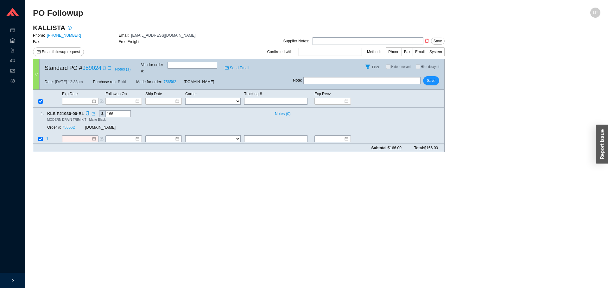
click at [72, 126] on link "756562" at bounding box center [68, 128] width 13 height 4
drag, startPoint x: 85, startPoint y: 107, endPoint x: 105, endPoint y: 97, distance: 23.2
click at [85, 112] on icon "copy" at bounding box center [87, 114] width 4 height 4
click at [59, 136] on td "1" at bounding box center [54, 140] width 16 height 9
drag, startPoint x: 65, startPoint y: 133, endPoint x: 68, endPoint y: 137, distance: 4.3
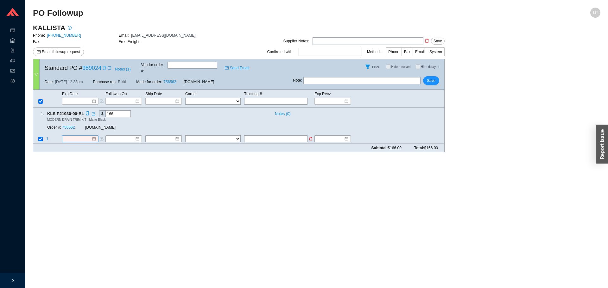
click at [65, 136] on input at bounding box center [77, 139] width 27 height 6
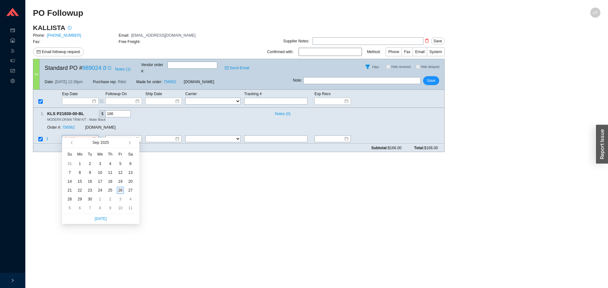
type input "[DATE]"
click at [119, 189] on div "26" at bounding box center [120, 190] width 7 height 7
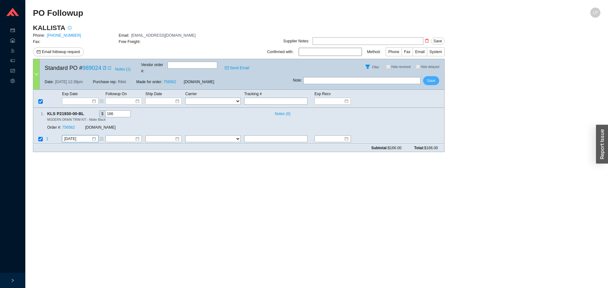
click at [434, 78] on span "Save" at bounding box center [431, 81] width 9 height 6
click at [75, 125] on div "Order #: 941535" at bounding box center [66, 128] width 38 height 6
click at [71, 126] on link "941535" at bounding box center [68, 128] width 13 height 4
click at [80, 136] on input at bounding box center [77, 139] width 27 height 6
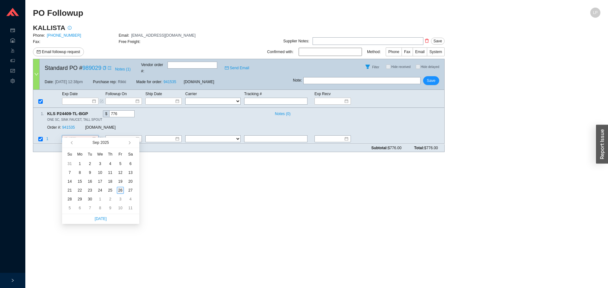
type input "[DATE]"
drag, startPoint x: 122, startPoint y: 190, endPoint x: 163, endPoint y: 172, distance: 45.6
click at [122, 190] on div "26" at bounding box center [120, 190] width 7 height 7
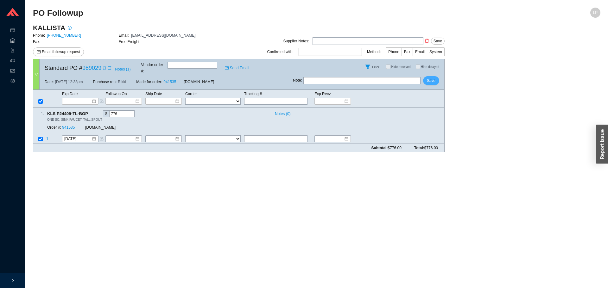
click at [433, 78] on span "Save" at bounding box center [431, 81] width 9 height 6
click at [67, 126] on link "941201" at bounding box center [68, 128] width 13 height 4
click at [91, 136] on input at bounding box center [77, 139] width 27 height 6
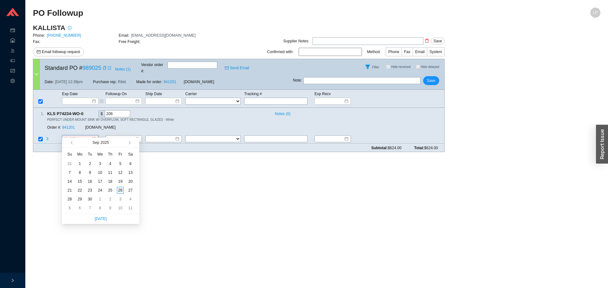
type input "[DATE]"
click at [120, 189] on div "26" at bounding box center [120, 190] width 7 height 7
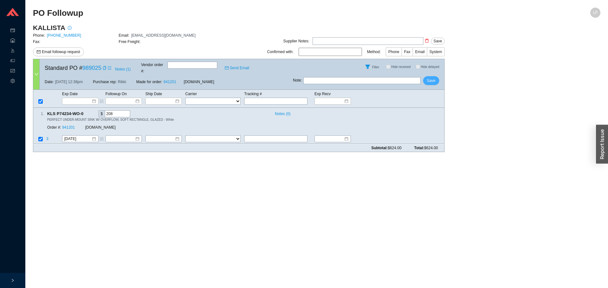
click at [429, 78] on span "Save" at bounding box center [431, 81] width 9 height 6
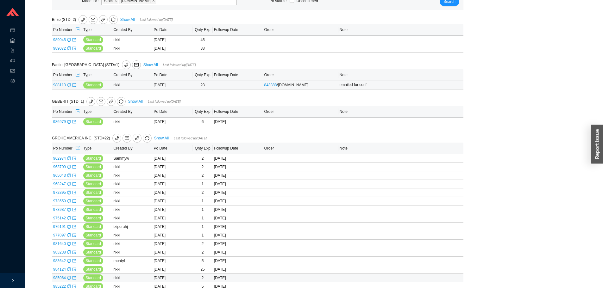
scroll to position [190, 0]
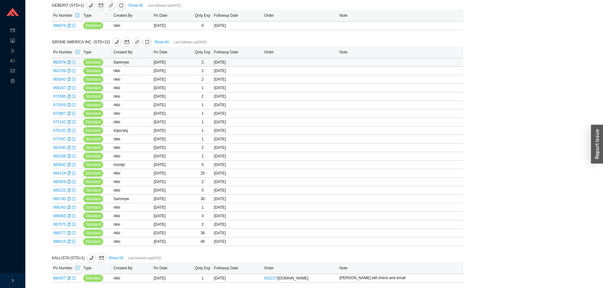
click at [72, 63] on icon "export" at bounding box center [74, 62] width 4 height 4
click at [75, 72] on icon "export" at bounding box center [74, 71] width 4 height 4
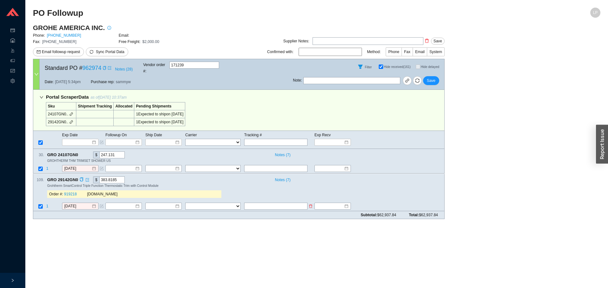
click at [48, 204] on span "1" at bounding box center [47, 206] width 2 height 4
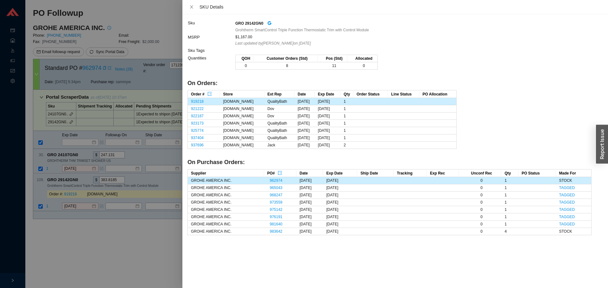
drag, startPoint x: 51, startPoint y: 211, endPoint x: 75, endPoint y: 186, distance: 34.5
click at [51, 210] on div at bounding box center [304, 144] width 608 height 288
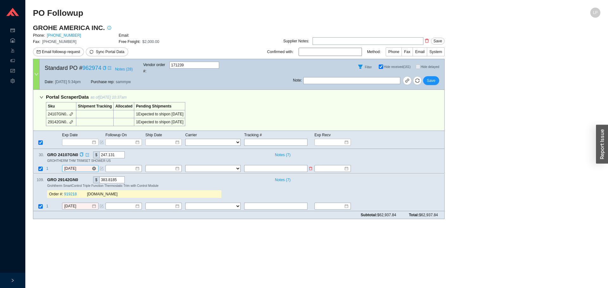
click at [80, 166] on input "[DATE]" at bounding box center [77, 169] width 27 height 6
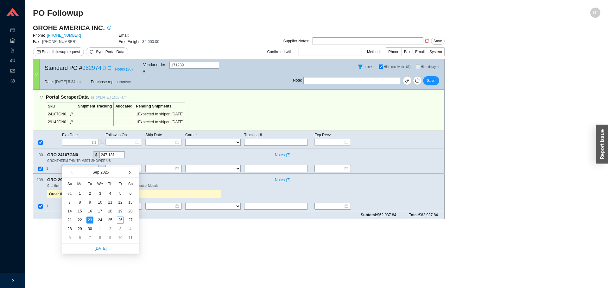
click at [129, 173] on span "button" at bounding box center [128, 172] width 3 height 3
type input "[DATE]"
click at [90, 210] on div "14" at bounding box center [89, 211] width 7 height 7
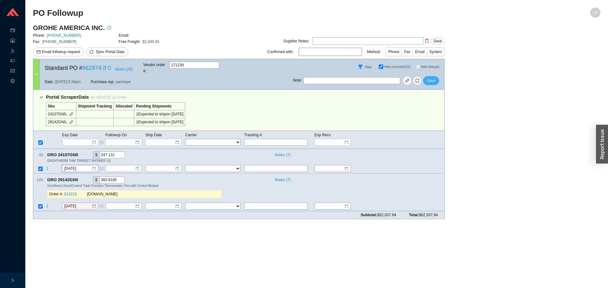
click at [431, 78] on span "Save" at bounding box center [431, 81] width 9 height 6
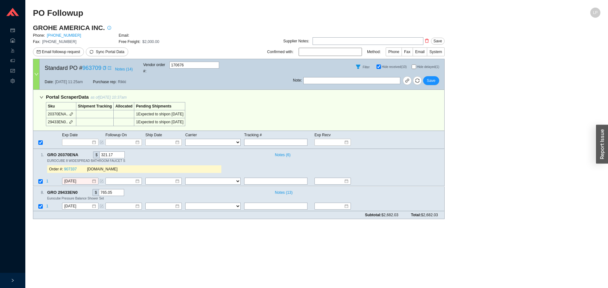
click at [412, 67] on input "Hide delayed (1)" at bounding box center [414, 67] width 4 height 4
checkbox input "true"
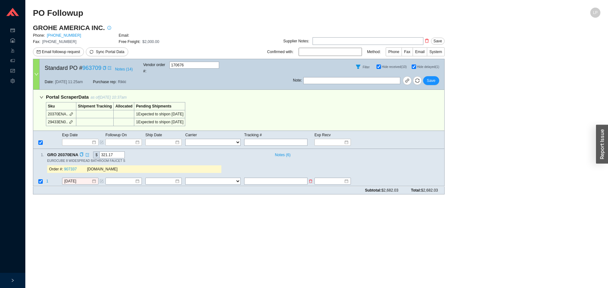
click at [48, 180] on span "1" at bounding box center [47, 182] width 2 height 4
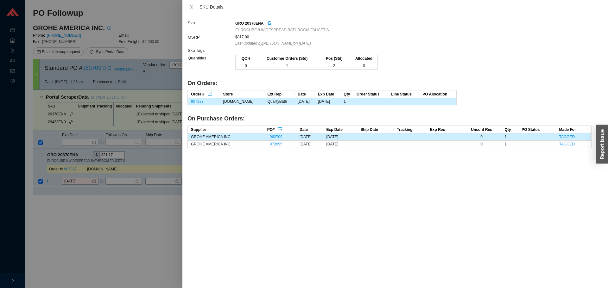
click at [135, 209] on div at bounding box center [304, 144] width 608 height 288
